Goal: Find specific page/section: Find specific page/section

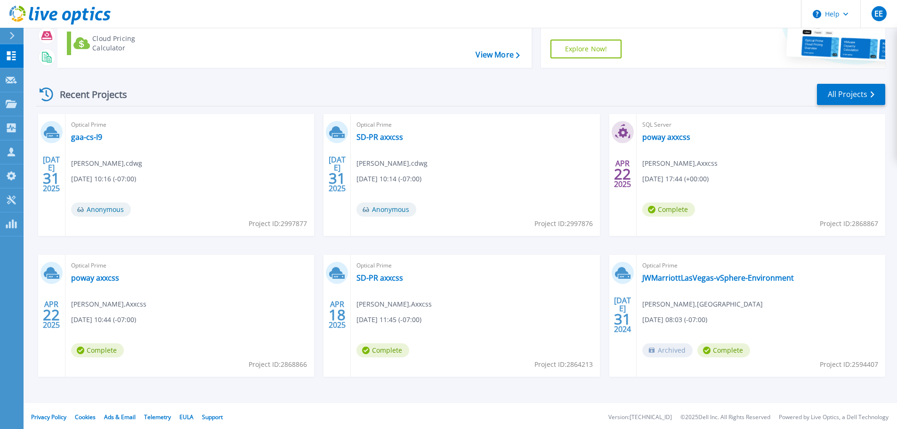
scroll to position [93, 0]
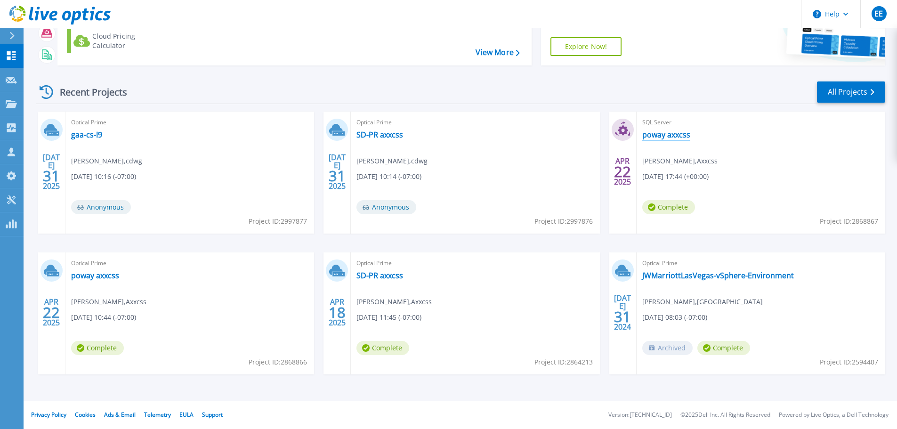
click at [671, 134] on link "poway axxcss" at bounding box center [666, 134] width 48 height 9
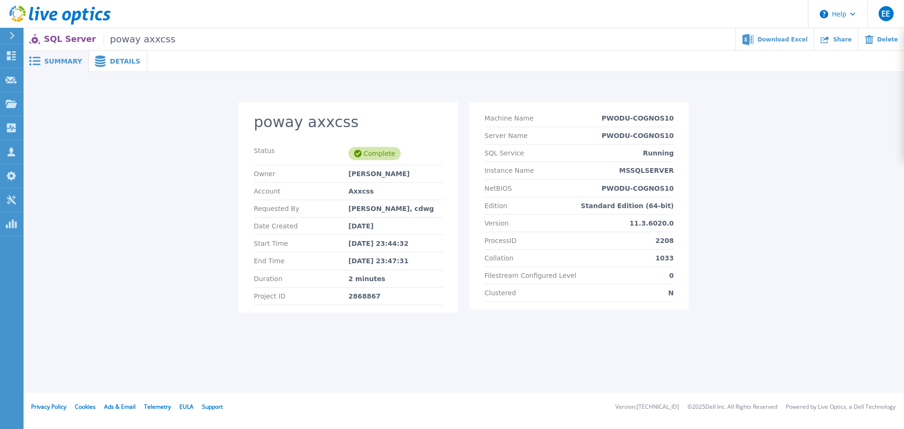
click at [122, 63] on span "Details" at bounding box center [125, 61] width 31 height 7
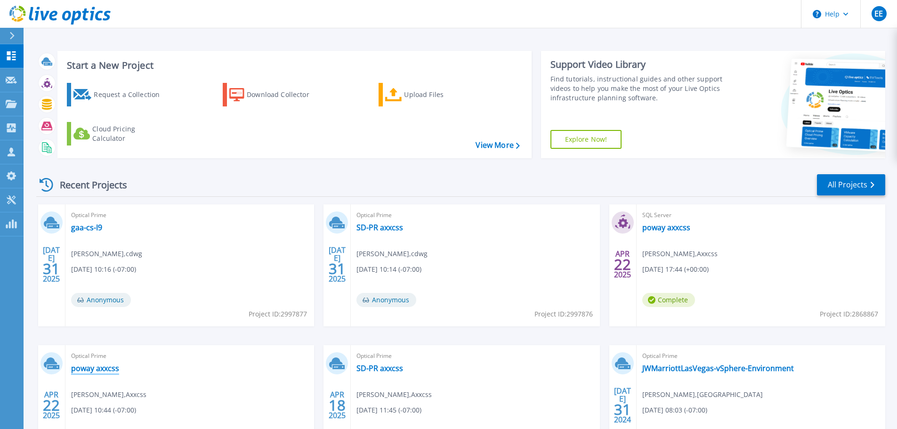
click at [105, 367] on link "poway axxcss" at bounding box center [95, 368] width 48 height 9
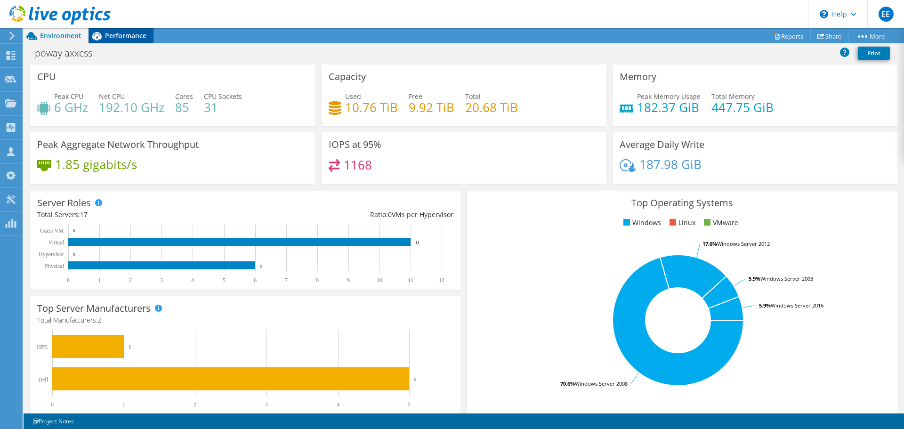
click at [145, 32] on span "Performance" at bounding box center [125, 35] width 41 height 9
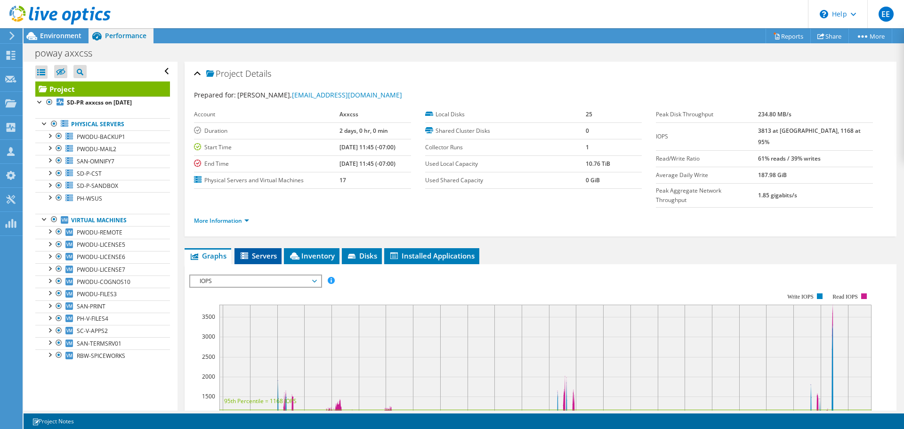
click at [270, 251] on span "Servers" at bounding box center [258, 255] width 38 height 9
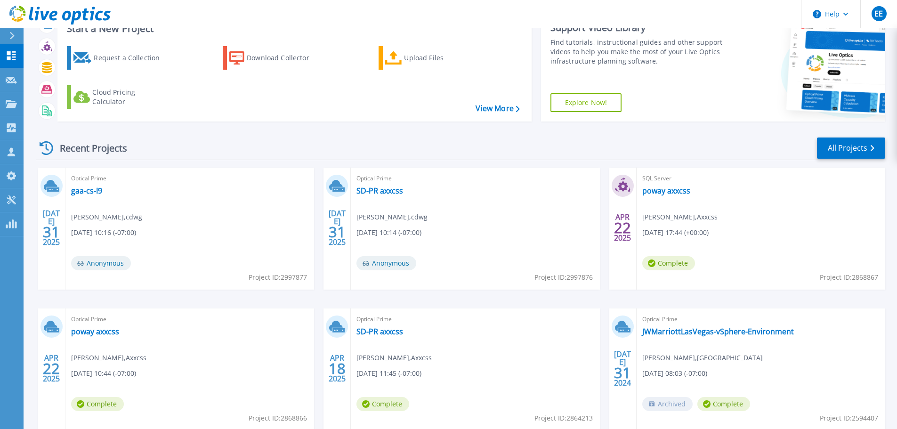
scroll to position [93, 0]
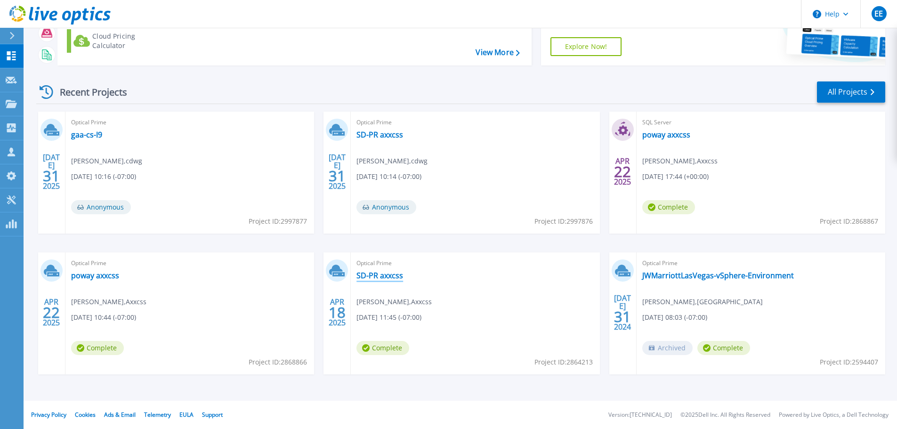
click at [388, 276] on link "SD-PR axxcss" at bounding box center [379, 275] width 47 height 9
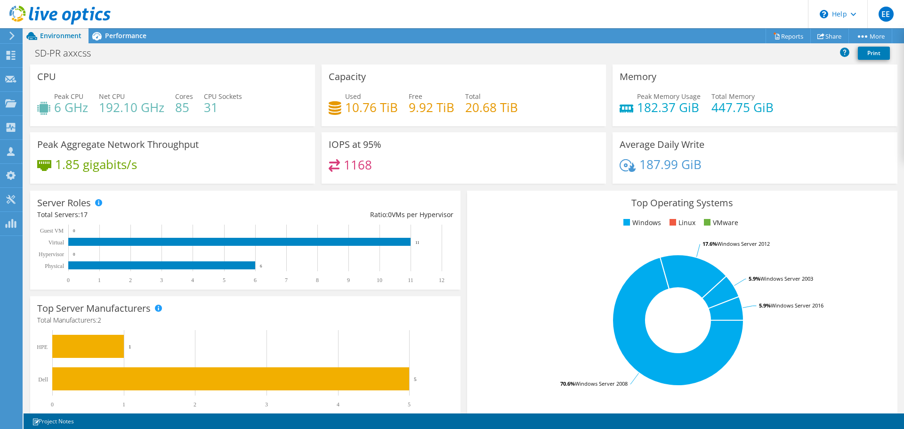
scroll to position [141, 0]
click at [138, 31] on span "Performance" at bounding box center [125, 35] width 41 height 9
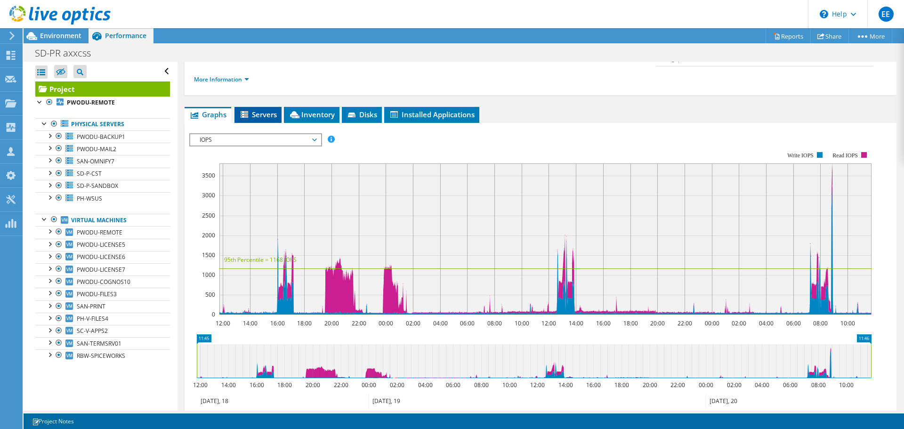
click at [249, 111] on icon at bounding box center [245, 115] width 9 height 8
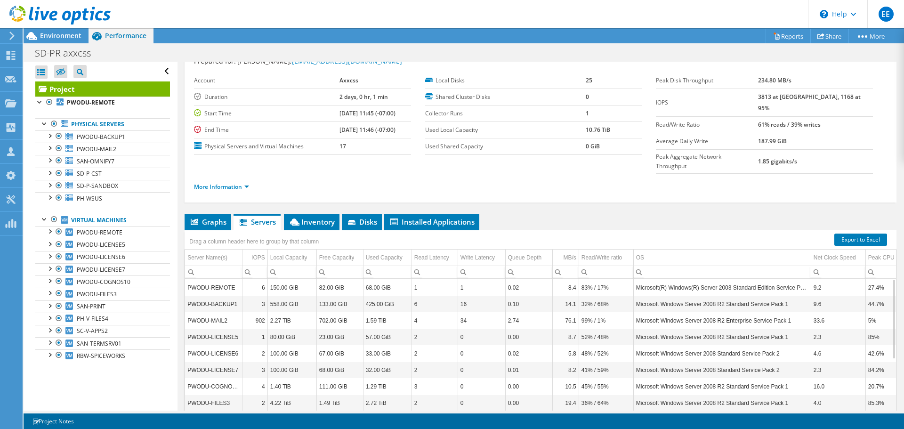
scroll to position [0, 0]
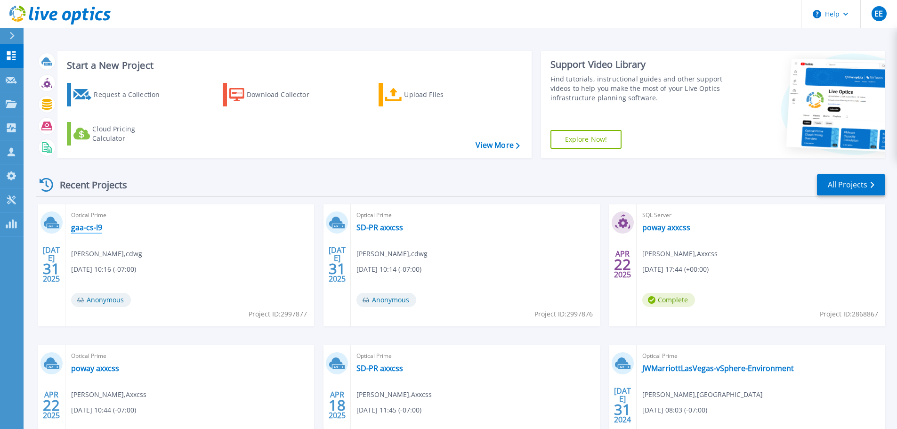
click at [96, 227] on link "gaa-cs-I9" at bounding box center [86, 227] width 31 height 9
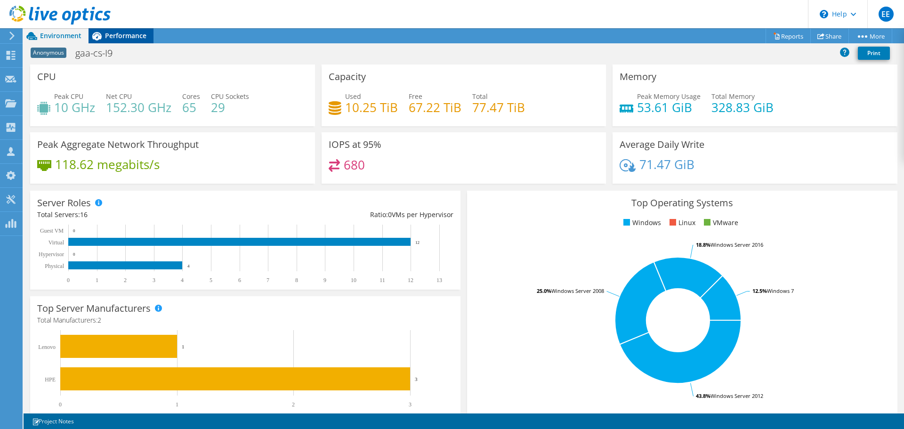
click at [130, 38] on span "Performance" at bounding box center [125, 35] width 41 height 9
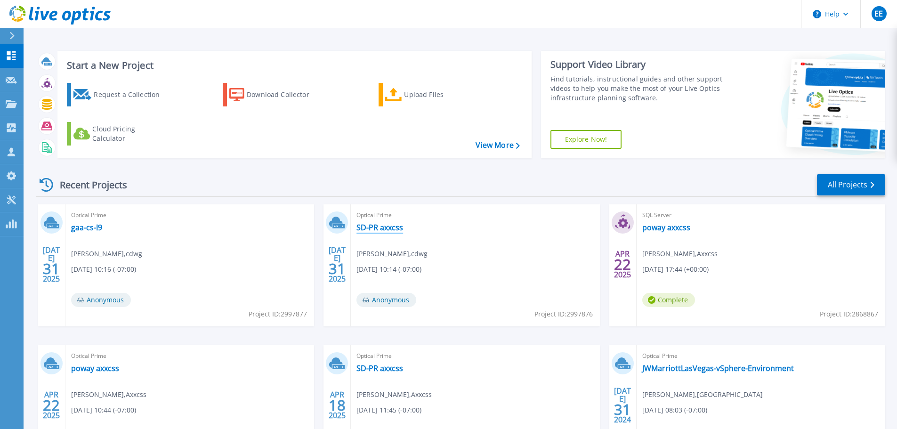
click at [373, 229] on link "SD-PR axxcss" at bounding box center [379, 227] width 47 height 9
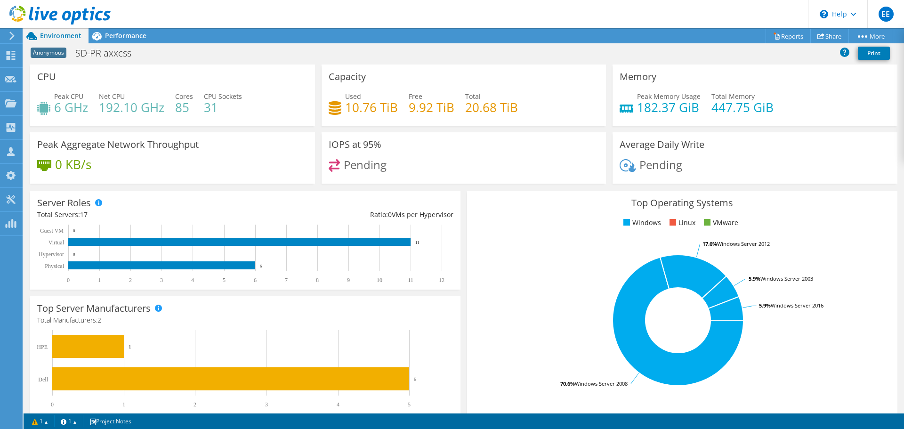
scroll to position [141, 0]
click at [119, 36] on span "Performance" at bounding box center [125, 35] width 41 height 9
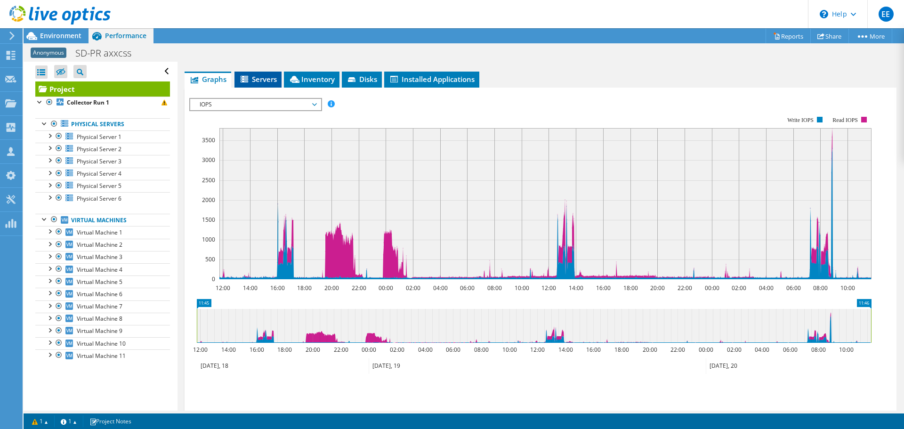
click at [249, 77] on icon at bounding box center [245, 80] width 9 height 8
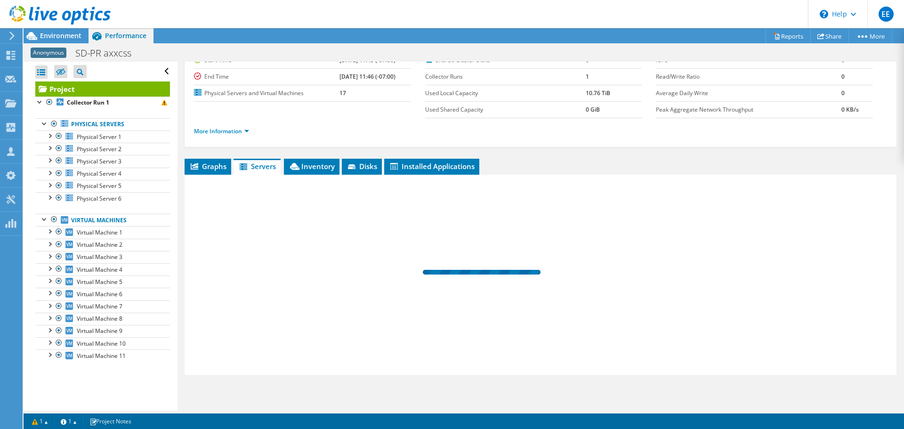
scroll to position [54, 0]
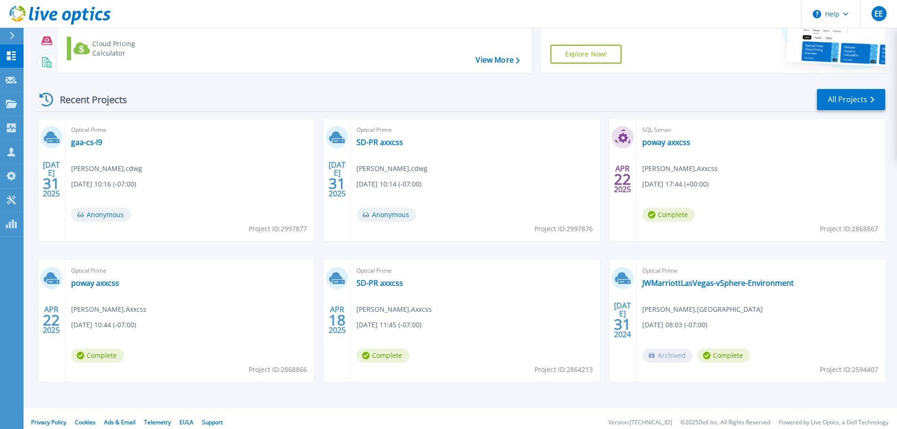
scroll to position [93, 0]
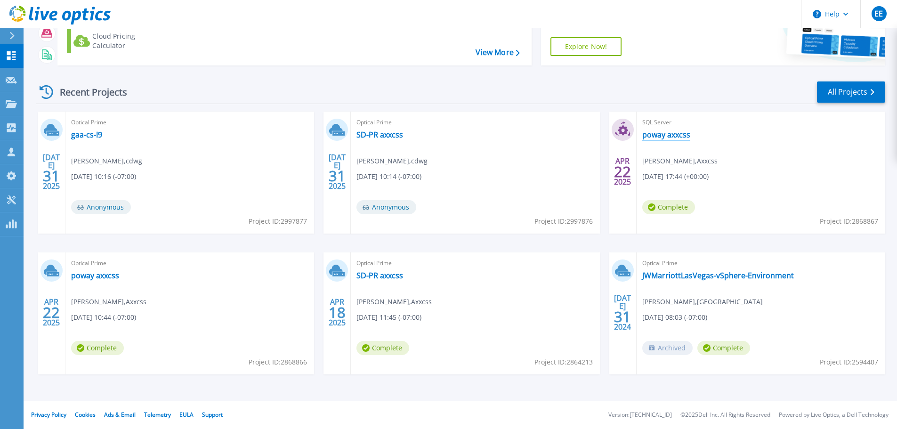
click at [664, 134] on link "poway axxcss" at bounding box center [666, 134] width 48 height 9
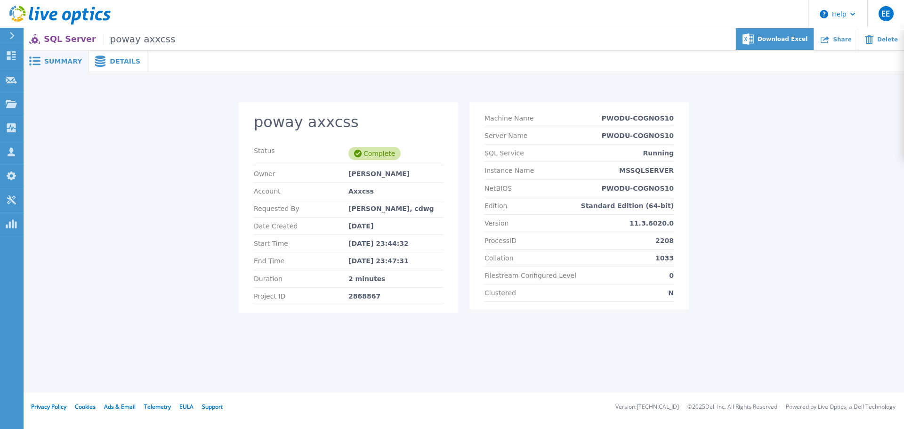
click at [784, 35] on div "Download Excel" at bounding box center [775, 39] width 78 height 22
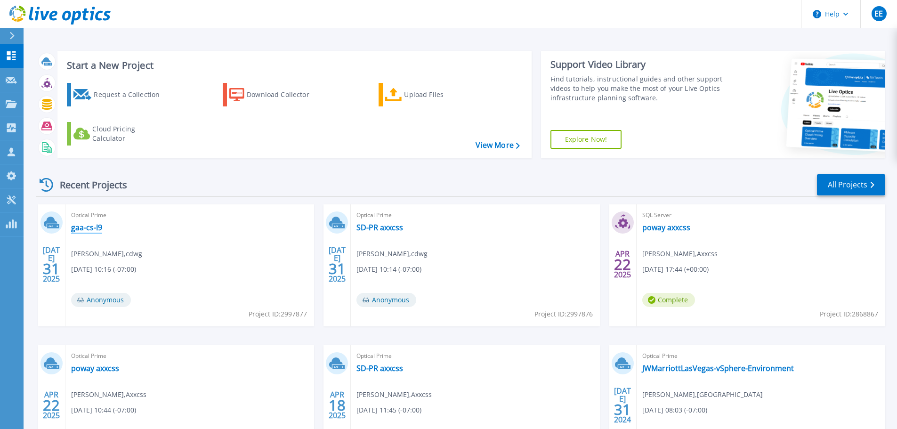
click at [80, 227] on link "gaa-cs-I9" at bounding box center [86, 227] width 31 height 9
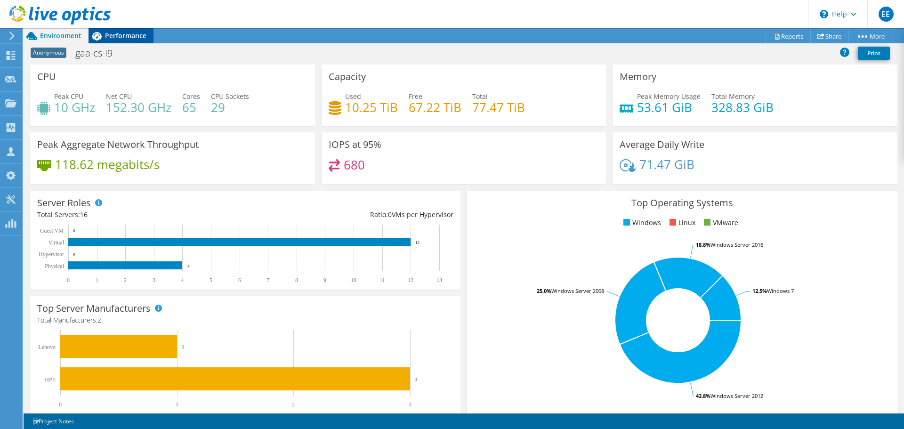
click at [132, 38] on span "Performance" at bounding box center [125, 35] width 41 height 9
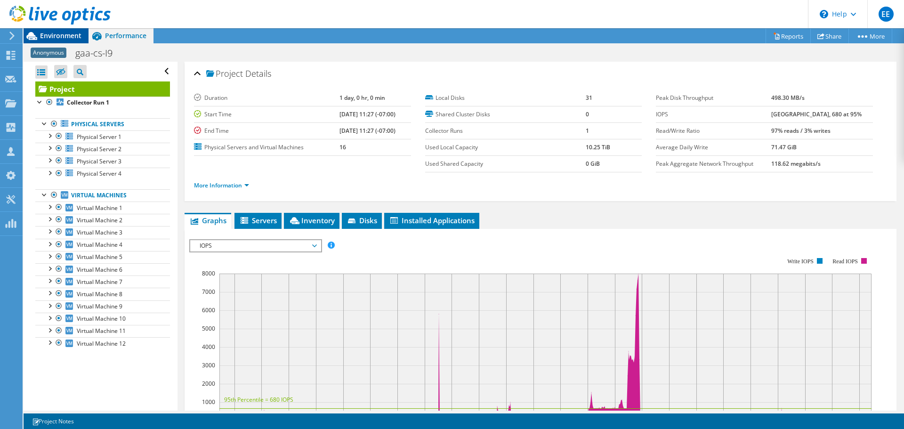
click at [63, 36] on span "Environment" at bounding box center [60, 35] width 41 height 9
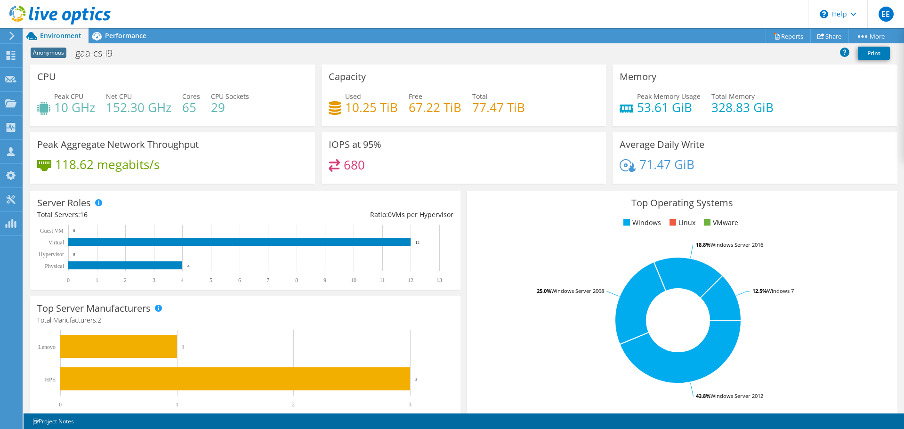
scroll to position [141, 0]
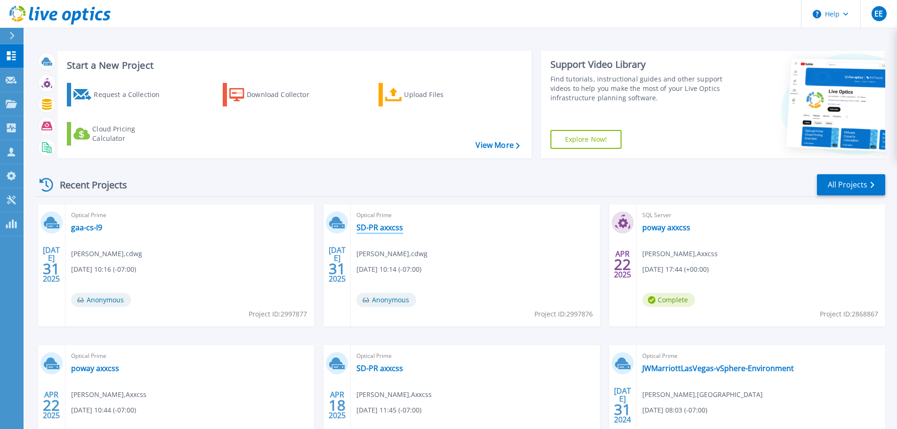
click at [379, 231] on link "SD-PR axxcss" at bounding box center [379, 227] width 47 height 9
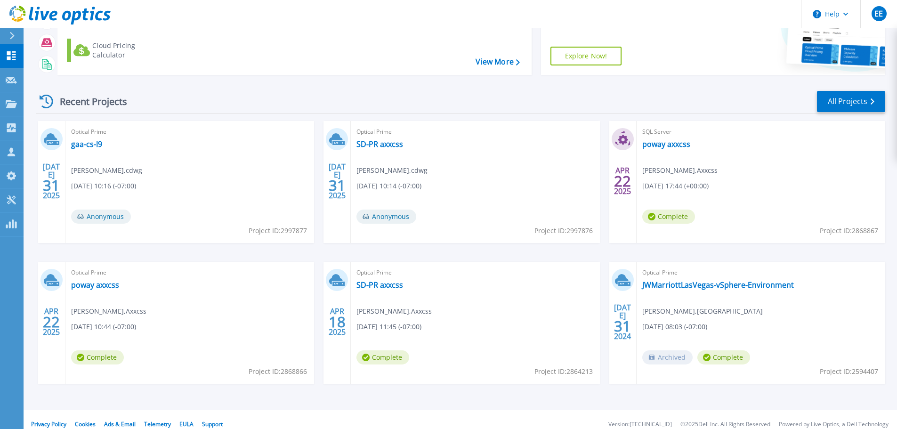
scroll to position [93, 0]
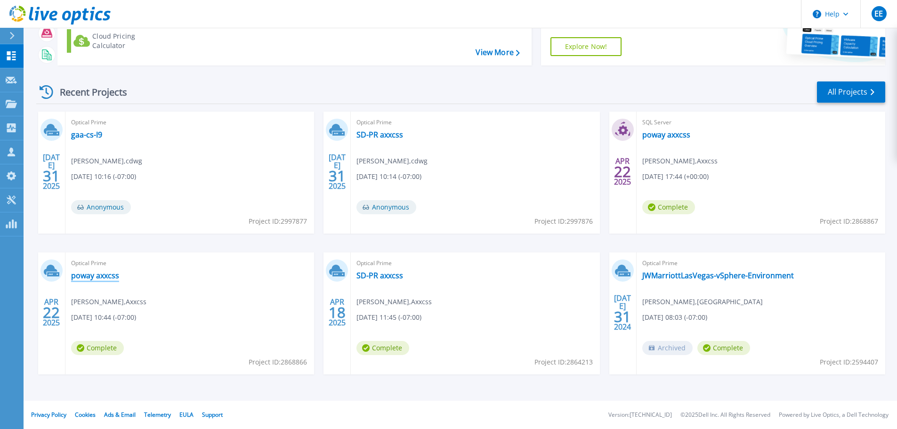
click at [112, 278] on link "poway axxcss" at bounding box center [95, 275] width 48 height 9
click at [92, 280] on link "poway axxcss" at bounding box center [95, 275] width 48 height 9
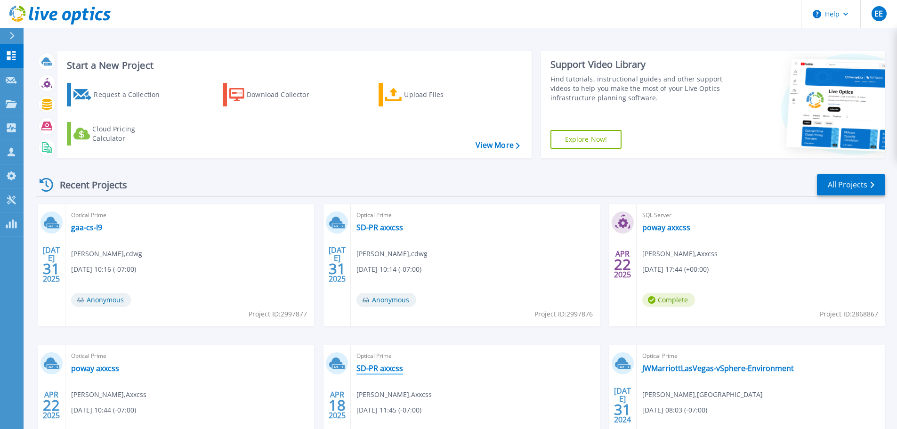
click at [370, 365] on link "SD-PR axxcss" at bounding box center [379, 368] width 47 height 9
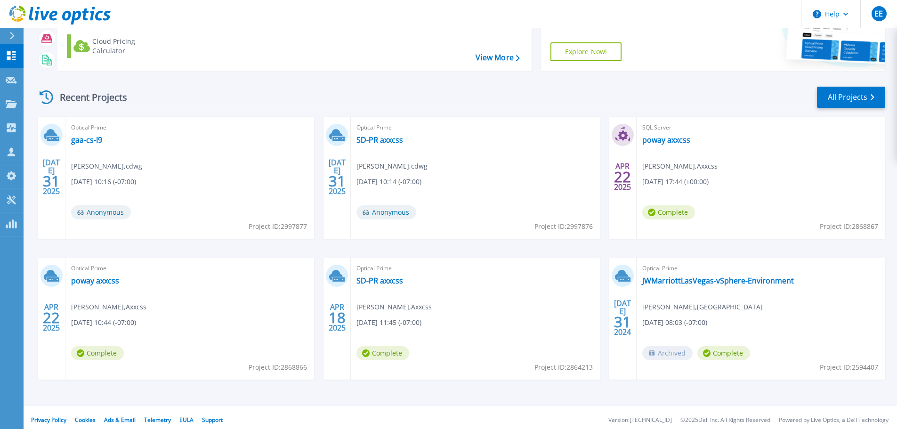
scroll to position [93, 0]
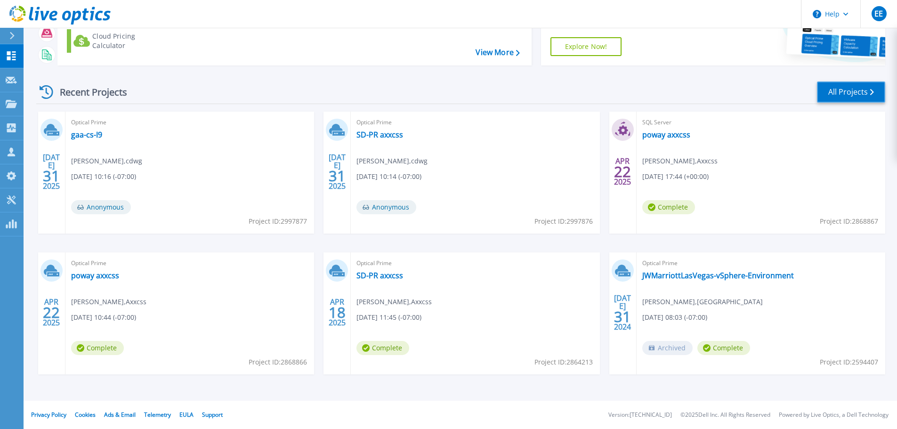
click at [838, 94] on link "All Projects" at bounding box center [851, 91] width 68 height 21
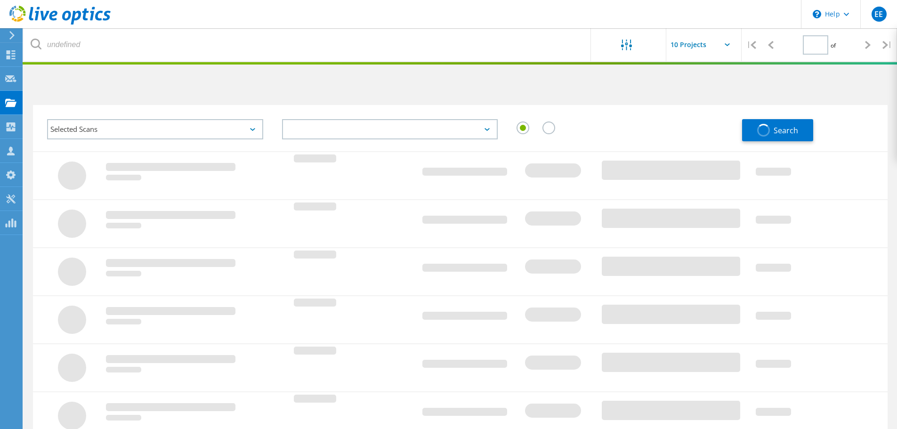
type input "1"
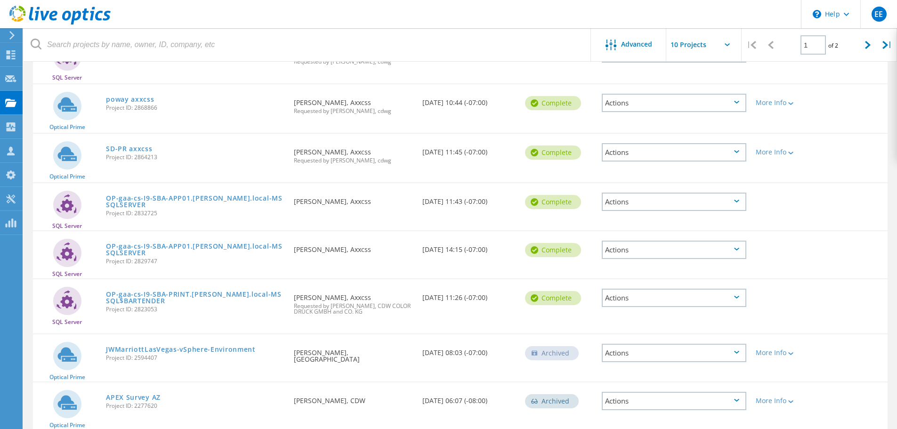
scroll to position [235, 0]
click at [178, 295] on link "OP-gaa-cs-I9-SBA-PRINT.[PERSON_NAME].local-MSSQL$BARTENDER" at bounding box center [195, 297] width 178 height 13
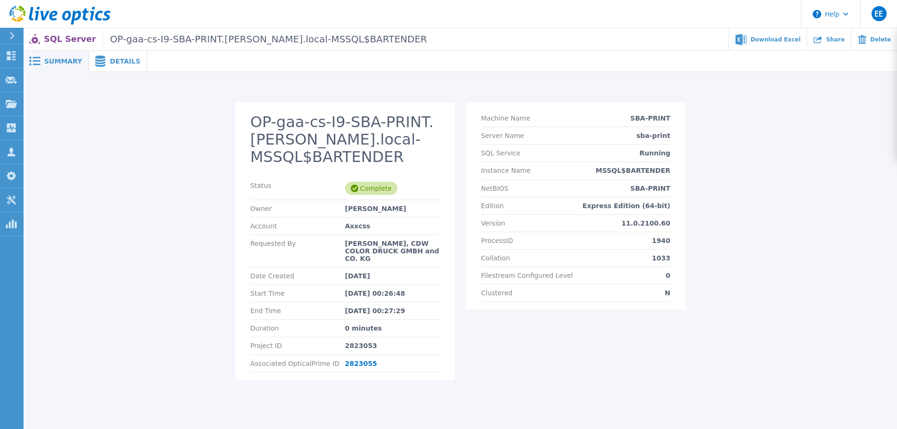
click at [121, 68] on div "Details" at bounding box center [118, 61] width 58 height 21
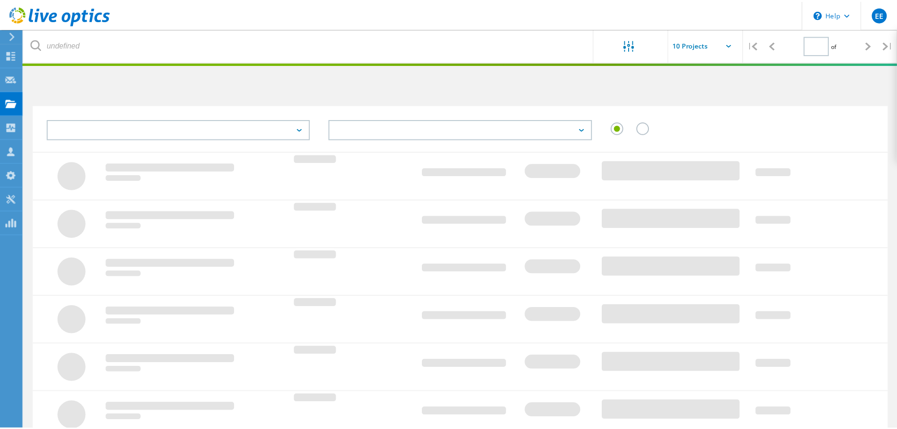
scroll to position [235, 0]
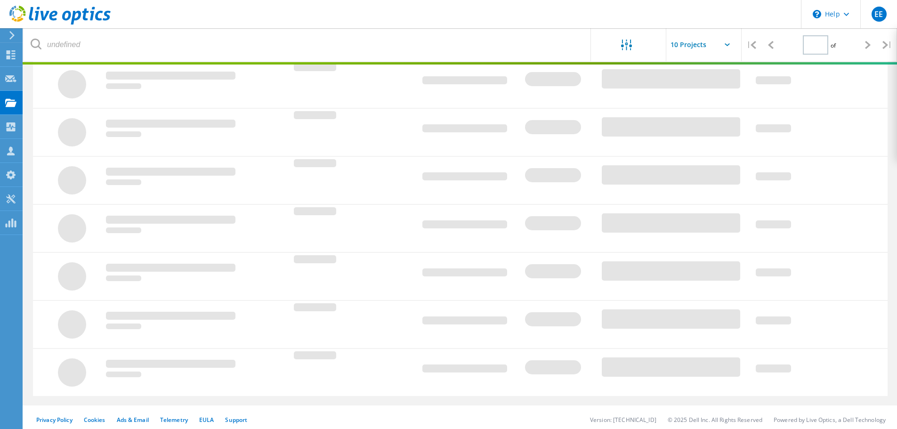
type input "1"
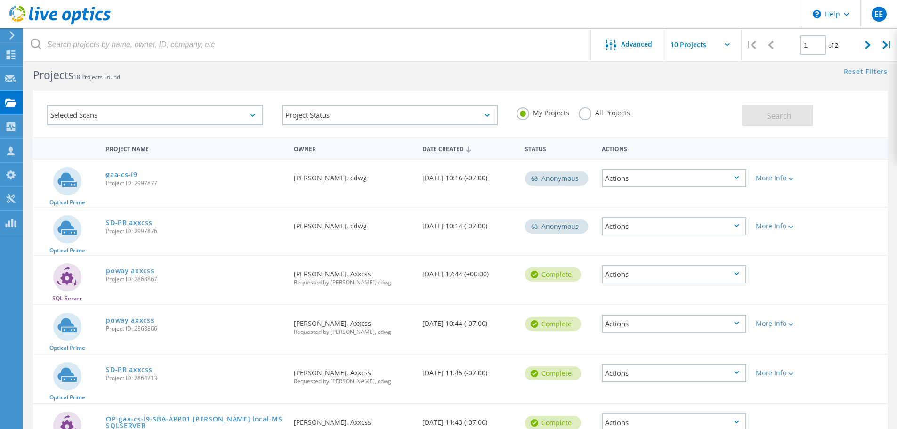
scroll to position [0, 0]
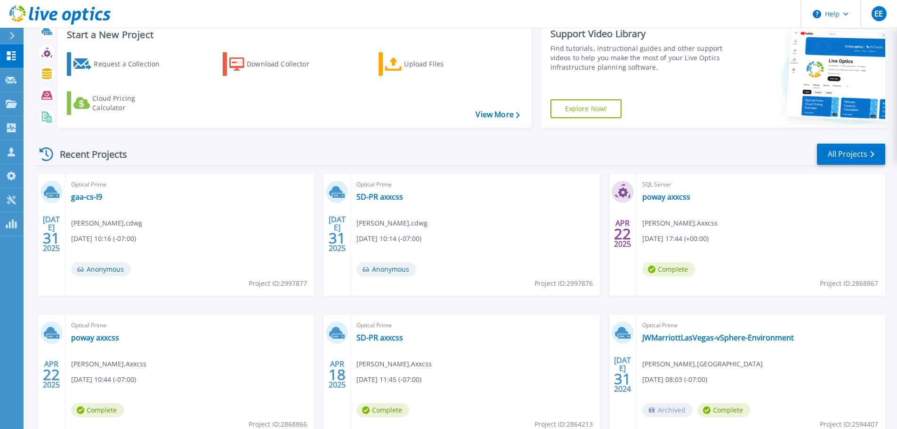
scroll to position [93, 0]
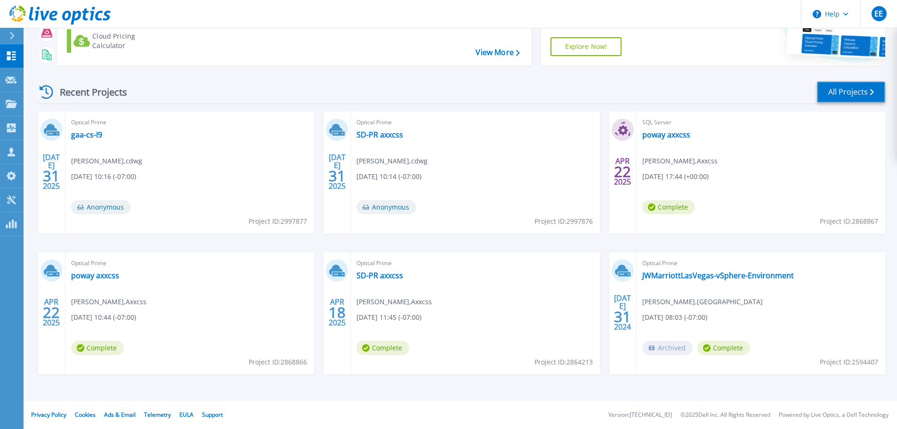
click at [835, 93] on link "All Projects" at bounding box center [851, 91] width 68 height 21
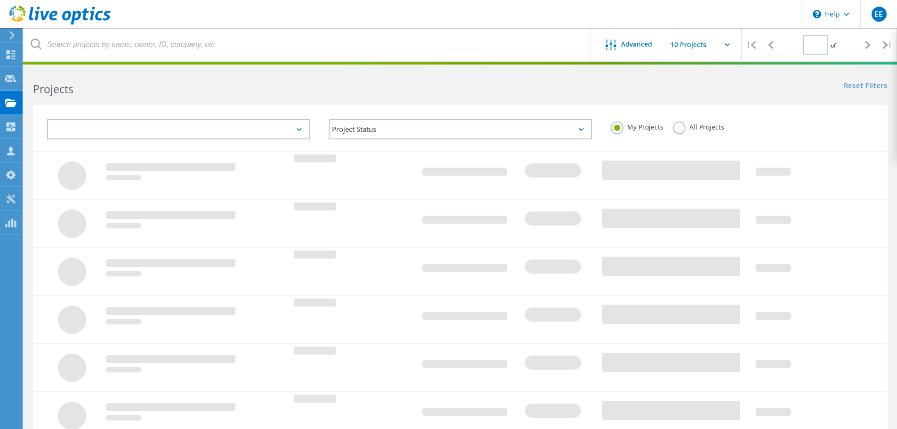
type input "1"
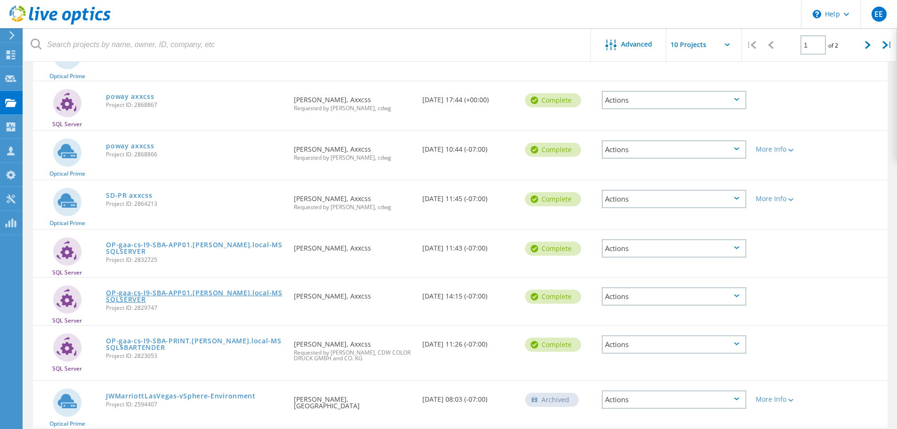
scroll to position [47, 0]
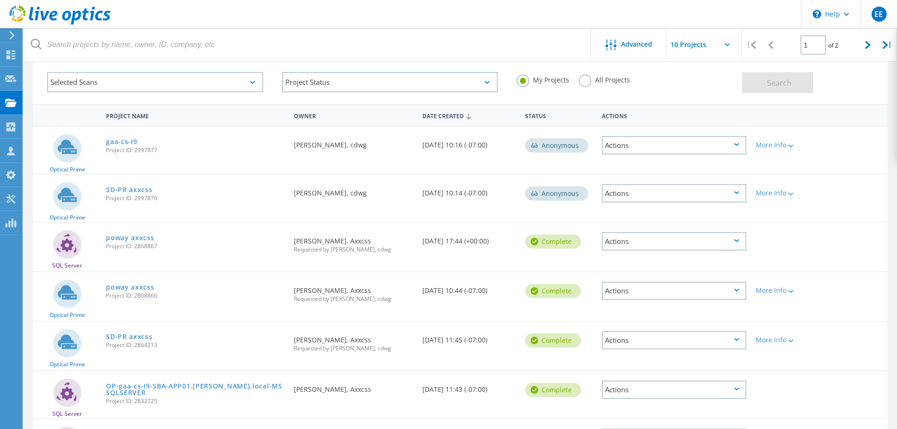
click at [534, 146] on circle at bounding box center [535, 146] width 8 height 8
